Goal: Task Accomplishment & Management: Manage account settings

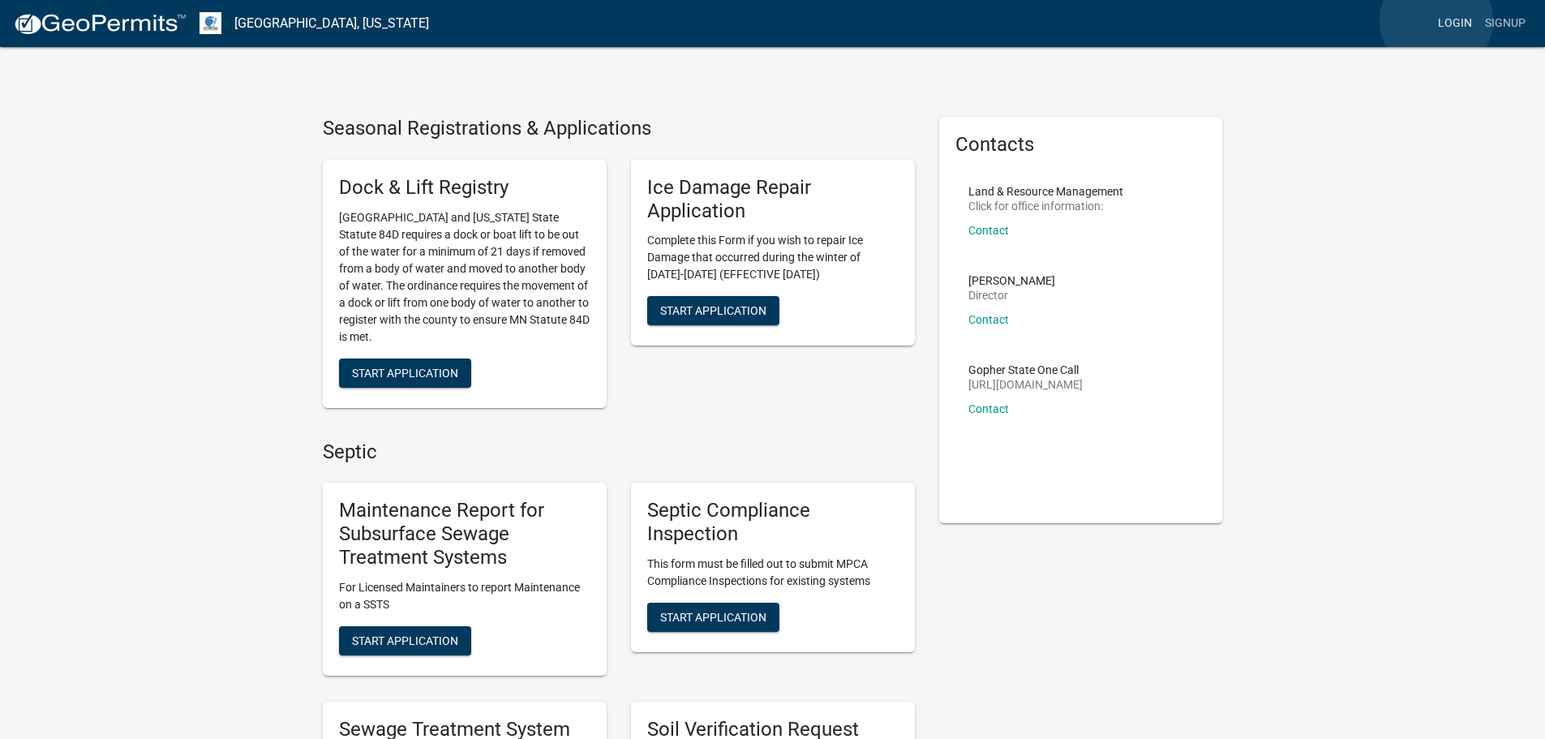
click at [1437, 20] on link "Login" at bounding box center [1455, 23] width 47 height 31
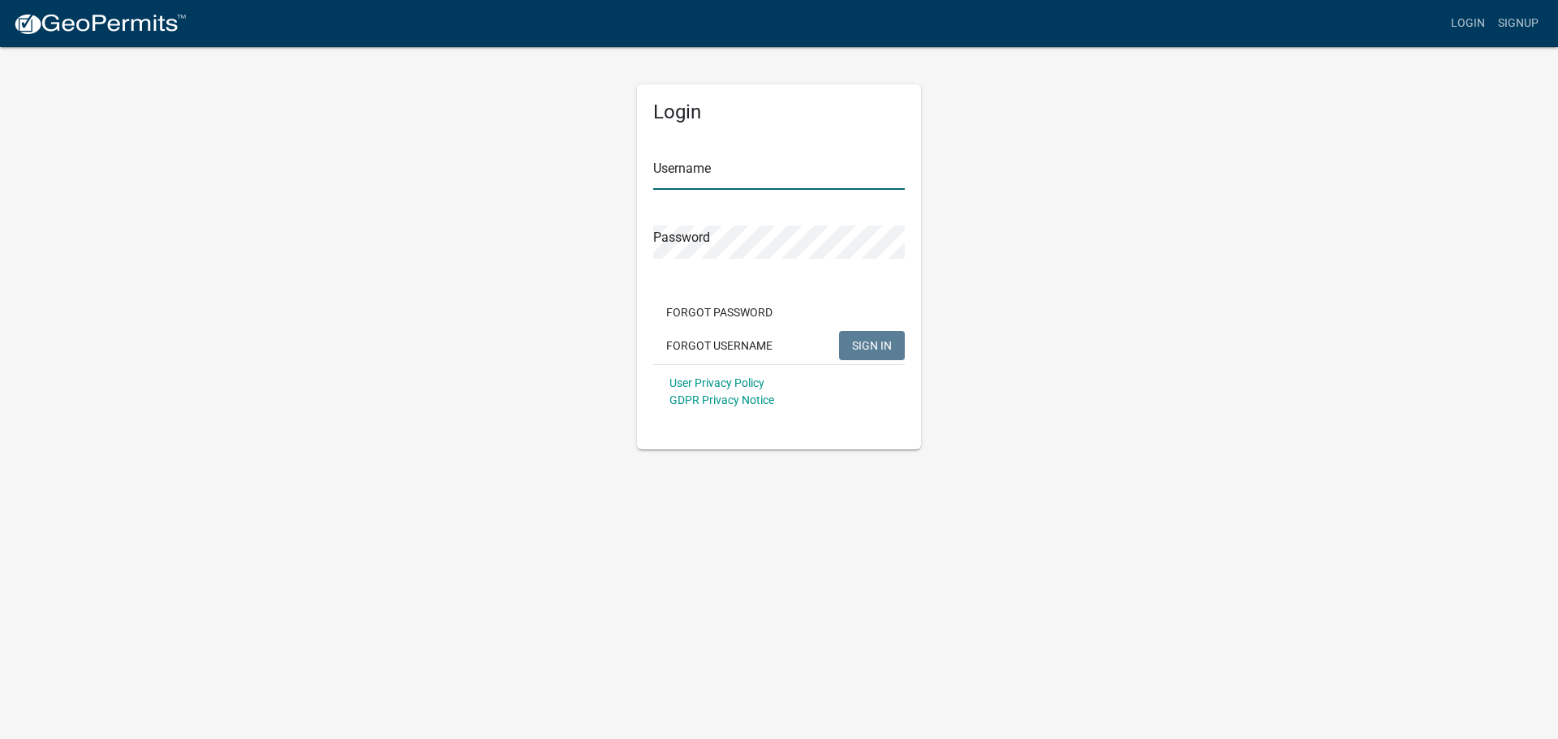
click at [826, 178] on input "Username" at bounding box center [778, 173] width 251 height 33
type input "h"
type input "H"
type input "[EMAIL_ADDRESS][DOMAIN_NAME]"
click at [839, 331] on button "SIGN IN" at bounding box center [872, 345] width 66 height 29
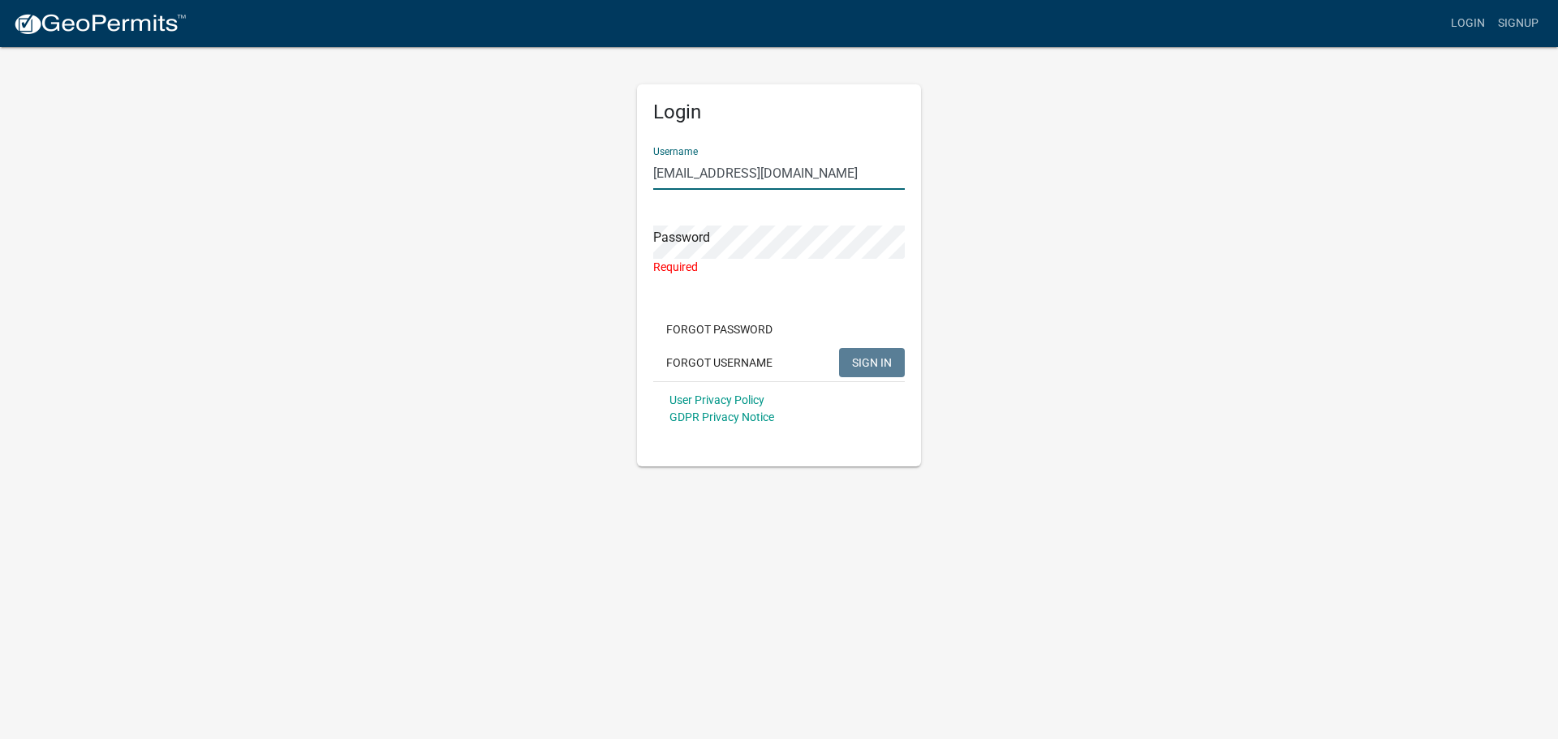
click at [842, 183] on input "[EMAIL_ADDRESS][DOMAIN_NAME]" at bounding box center [778, 173] width 251 height 33
click at [737, 328] on button "Forgot Password" at bounding box center [719, 329] width 132 height 29
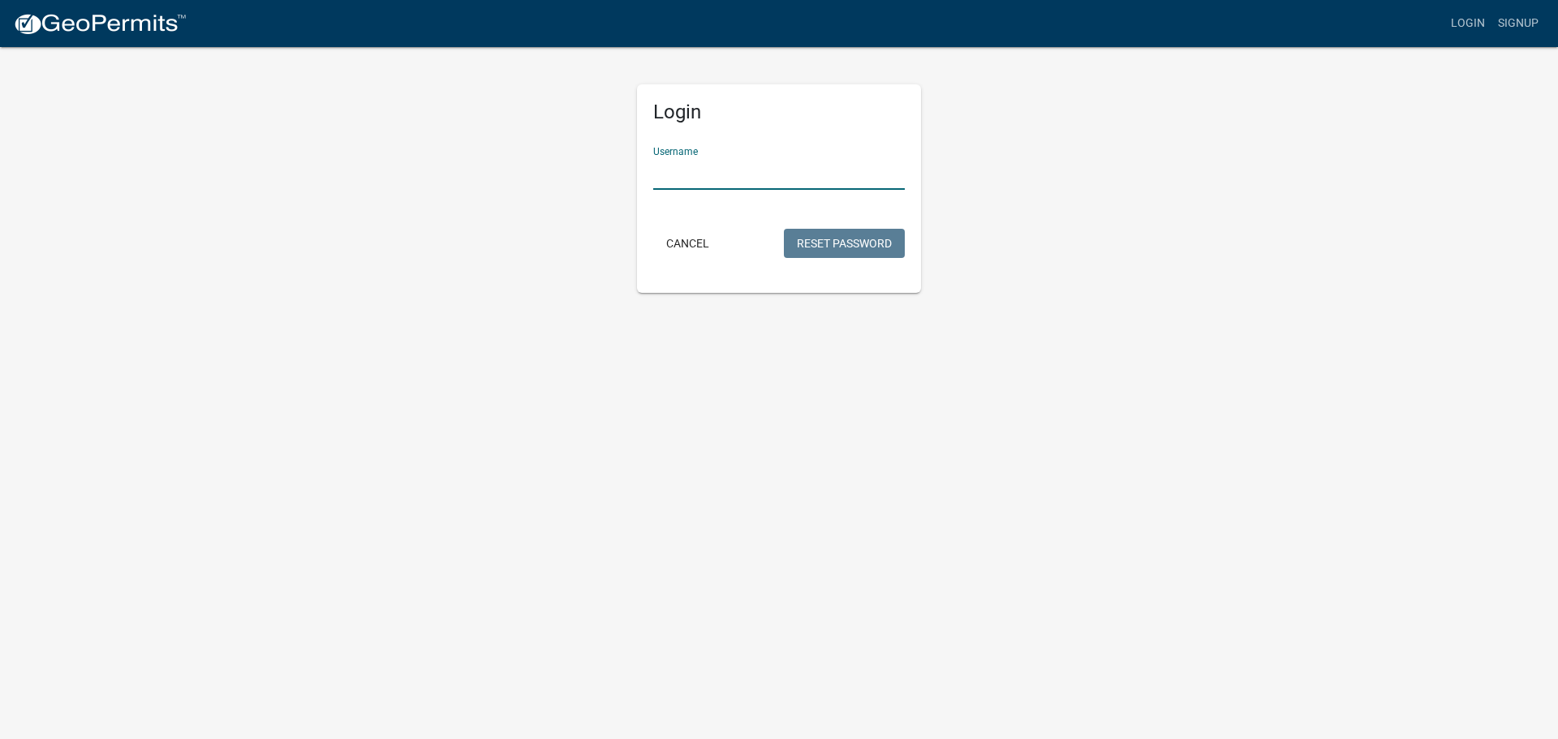
click at [733, 183] on input "Username" at bounding box center [778, 173] width 251 height 33
click at [784, 229] on button "Reset Password" at bounding box center [844, 243] width 121 height 29
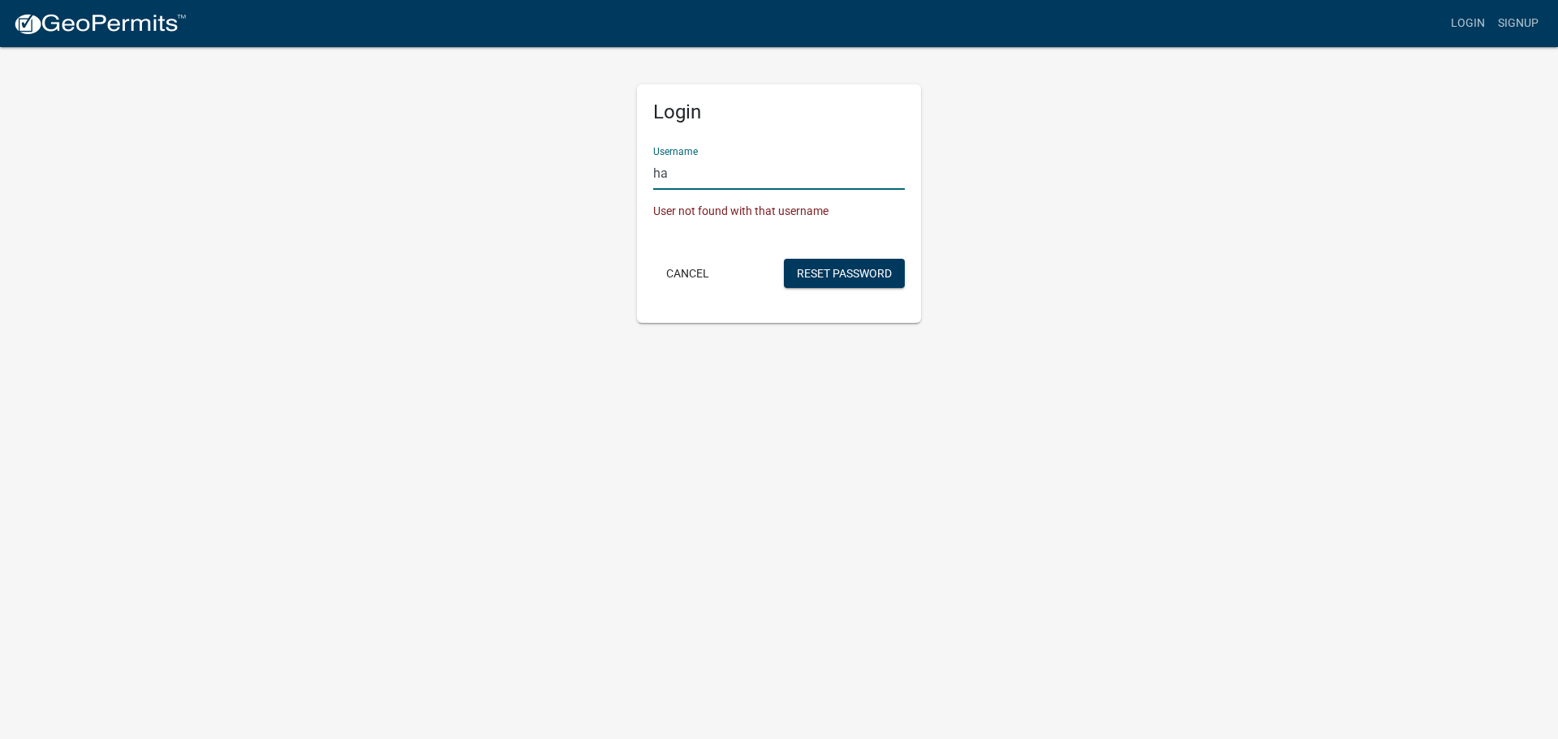
type input "h"
click at [851, 273] on button "Reset Password" at bounding box center [844, 273] width 121 height 29
click at [773, 172] on input "hansonkeith" at bounding box center [778, 173] width 251 height 33
type input "h"
type input "K"
